Goal: Information Seeking & Learning: Learn about a topic

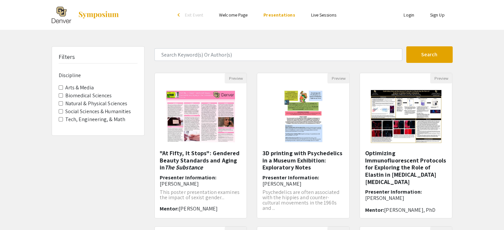
click at [60, 87] on Media "Arts & Media" at bounding box center [61, 88] width 4 height 4
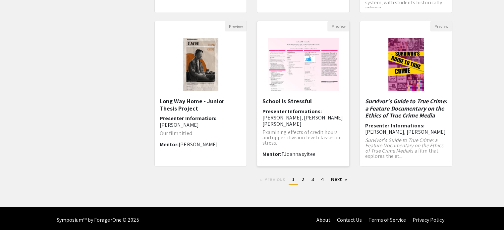
scroll to position [208, 0]
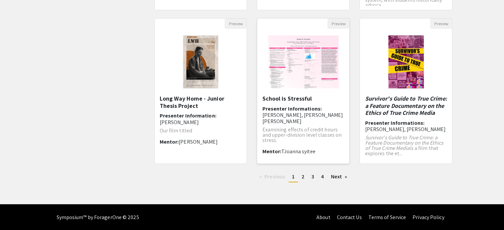
click at [306, 72] on img "Open Presentation <p>School is Stressful </p>" at bounding box center [304, 62] width 84 height 66
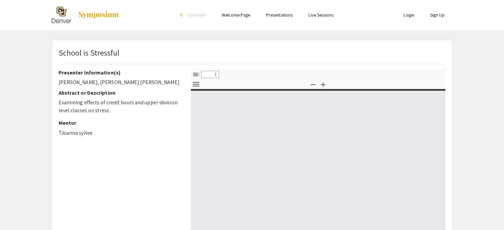
select select "custom"
type input "0"
select select "custom"
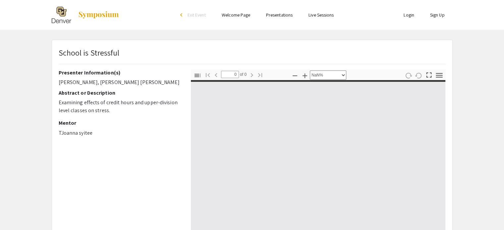
type input "1"
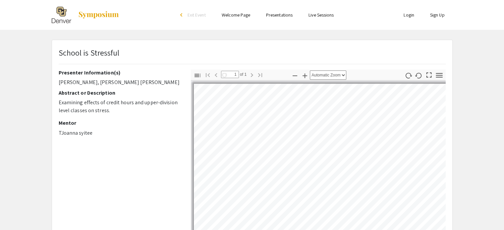
select select "auto"
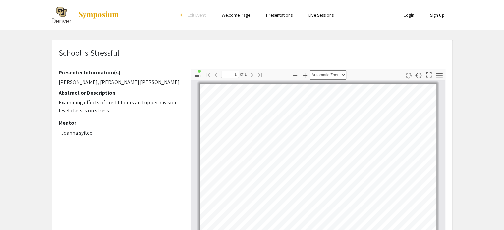
click at [278, 17] on link "Presentations" at bounding box center [279, 15] width 27 height 6
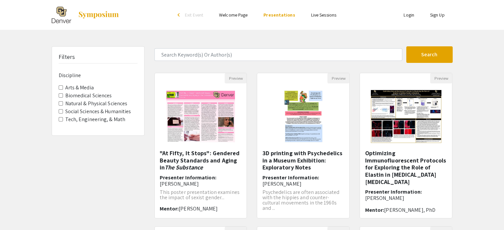
click at [333, 14] on link "Live Sessions" at bounding box center [323, 15] width 25 height 6
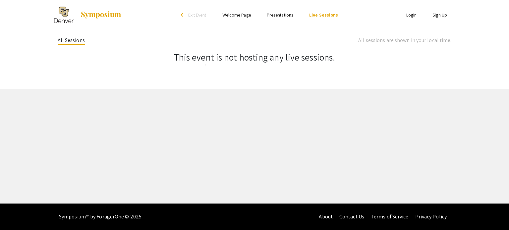
click at [263, 17] on li "Presentations" at bounding box center [280, 15] width 42 height 8
click at [280, 15] on link "Presentations" at bounding box center [280, 15] width 27 height 6
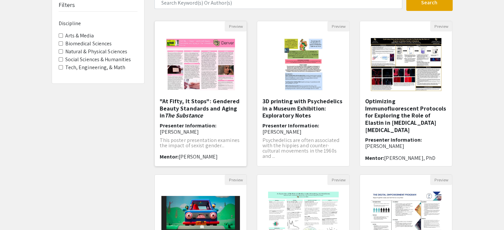
scroll to position [10, 0]
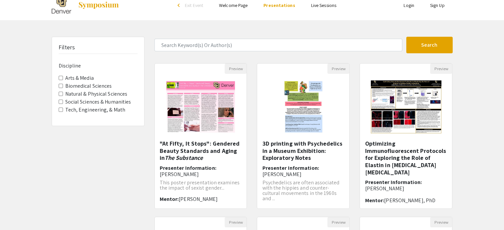
click at [78, 78] on label "Arts & Media" at bounding box center [79, 78] width 29 height 8
click at [63, 78] on Media "Arts & Media" at bounding box center [61, 78] width 4 height 4
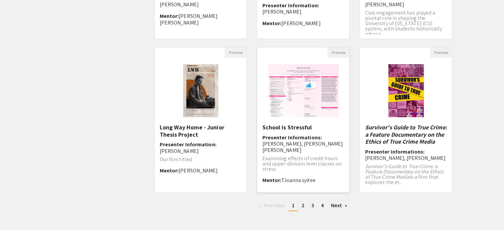
scroll to position [199, 0]
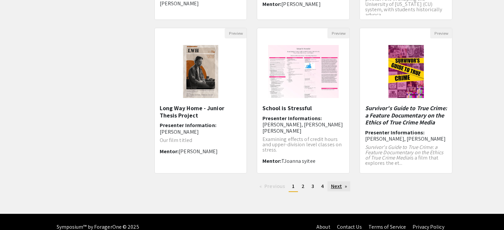
click at [334, 189] on link "Next page" at bounding box center [338, 187] width 23 height 10
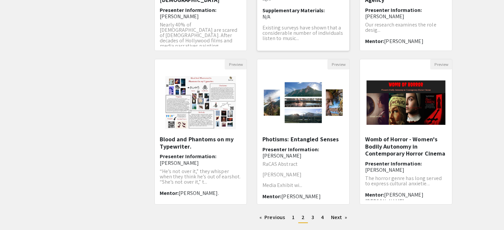
scroll to position [199, 0]
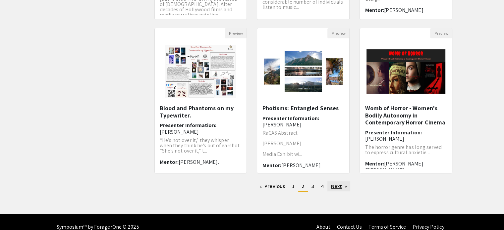
click at [337, 183] on link "Next page" at bounding box center [338, 187] width 23 height 10
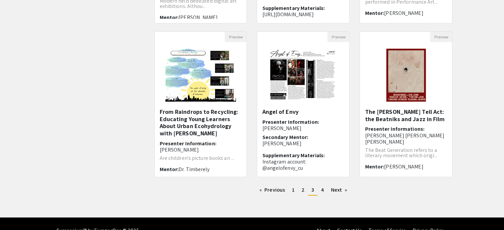
scroll to position [199, 0]
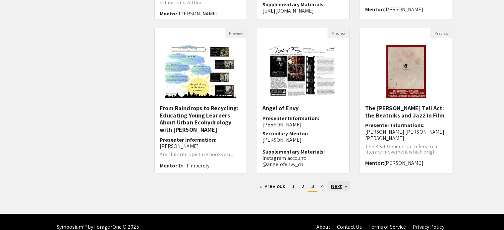
click at [341, 186] on link "Next page" at bounding box center [338, 187] width 23 height 10
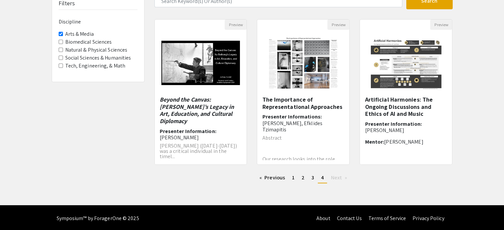
scroll to position [55, 0]
